Goal: Transaction & Acquisition: Book appointment/travel/reservation

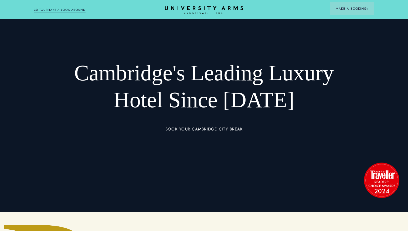
scroll to position [20, 0]
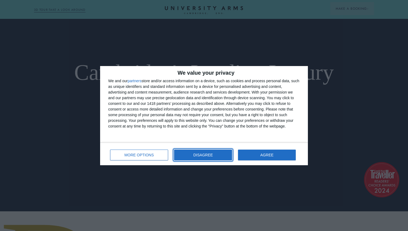
click at [207, 157] on button "DISAGREE" at bounding box center [203, 155] width 58 height 11
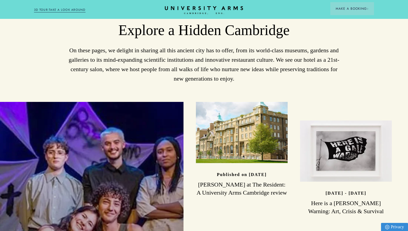
scroll to position [1344, 0]
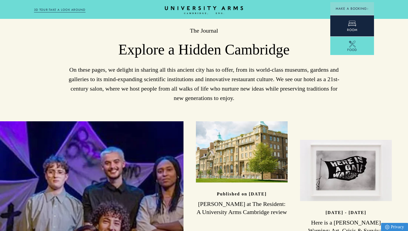
click at [353, 27] on icon at bounding box center [352, 23] width 8 height 8
